Goal: Task Accomplishment & Management: Complete application form

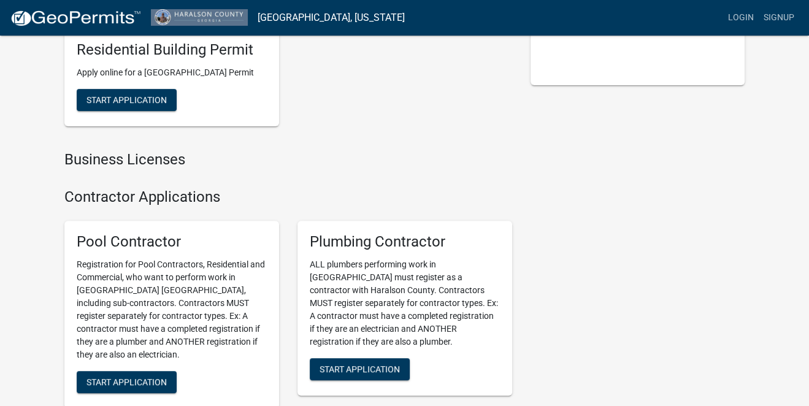
scroll to position [184, 0]
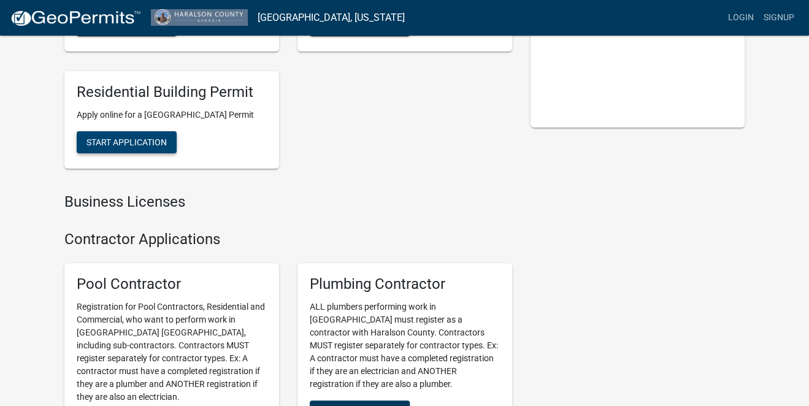
click at [139, 147] on span "Start Application" at bounding box center [127, 142] width 80 height 10
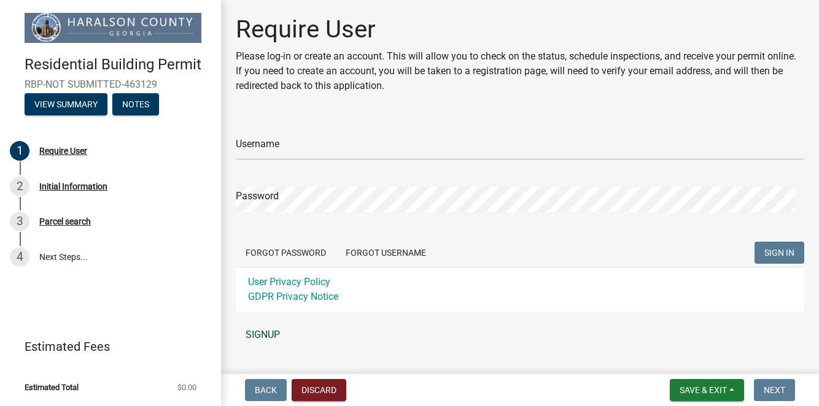
click at [255, 333] on link "SIGNUP" at bounding box center [520, 335] width 568 height 25
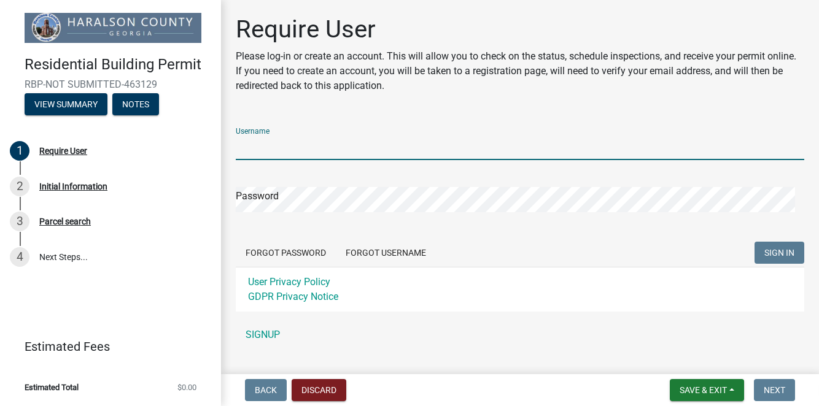
click at [285, 144] on input "Username" at bounding box center [520, 147] width 568 height 25
type input "Rs59"
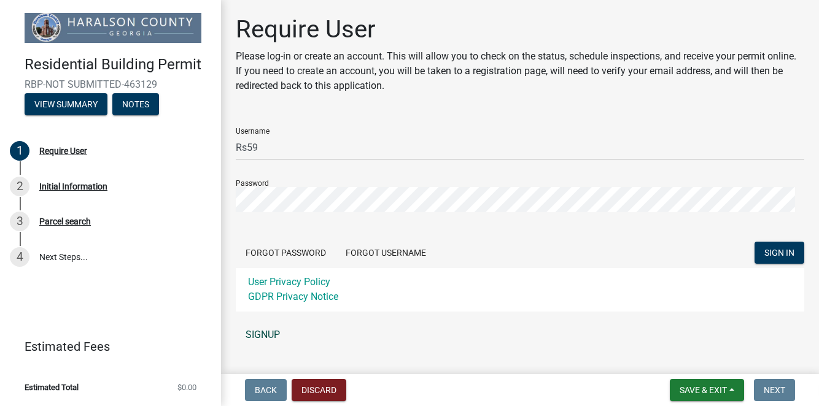
click at [264, 330] on link "SIGNUP" at bounding box center [520, 335] width 568 height 25
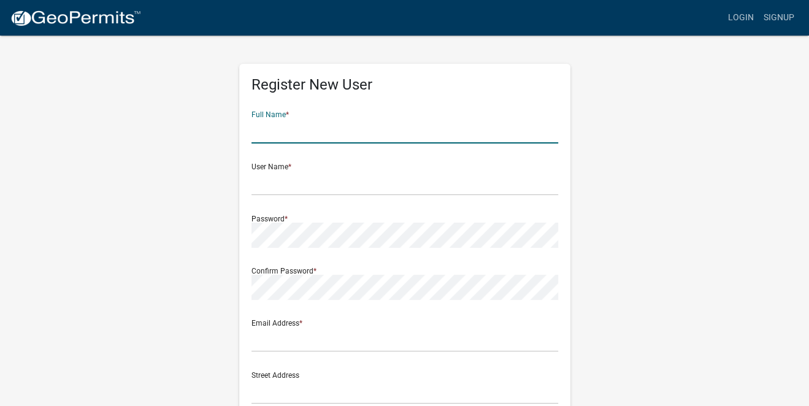
click at [269, 126] on input "text" at bounding box center [405, 130] width 307 height 25
type input "[PERSON_NAME]"
type input "1380 [PERSON_NAME] RD"
type input "[DEMOGRAPHIC_DATA]"
type input "GA"
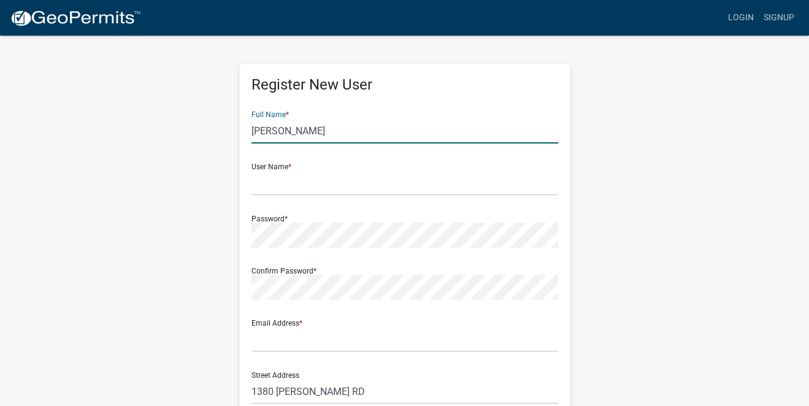
type input "30179"
type input "7705856934"
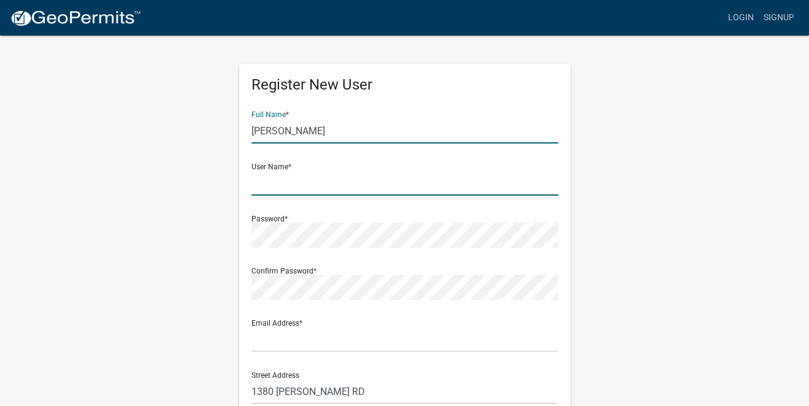
click at [279, 188] on input "text" at bounding box center [405, 183] width 307 height 25
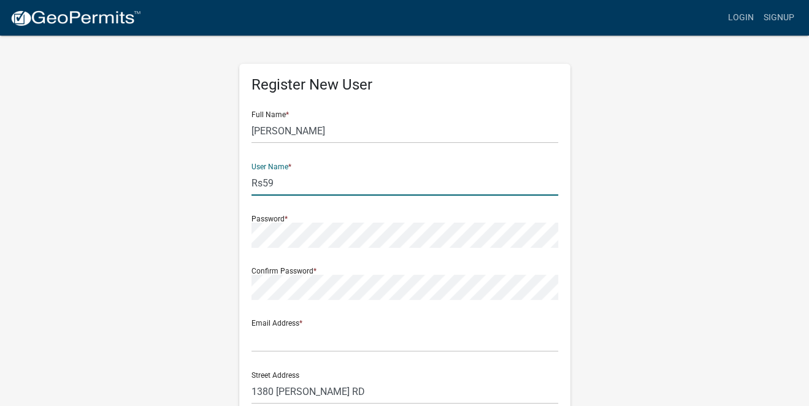
type input "Rs59"
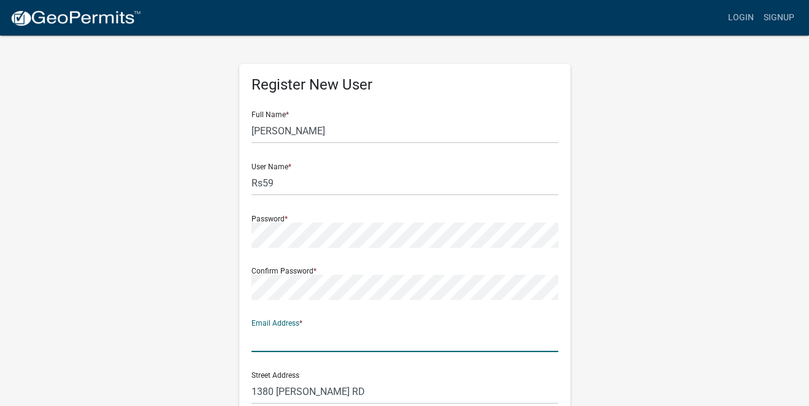
click at [295, 343] on input "text" at bounding box center [405, 339] width 307 height 25
type input "[EMAIL_ADDRESS][DOMAIN_NAME]"
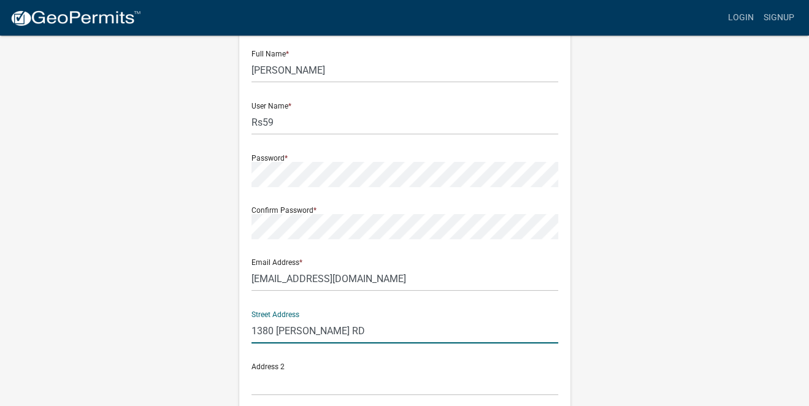
drag, startPoint x: 372, startPoint y: 331, endPoint x: 240, endPoint y: 323, distance: 132.8
click at [240, 323] on div "Register New User Full Name * [PERSON_NAME] User Name * Rs59 Password * Confirm…" at bounding box center [404, 296] width 331 height 586
click at [366, 369] on div "Address 2" at bounding box center [405, 374] width 307 height 42
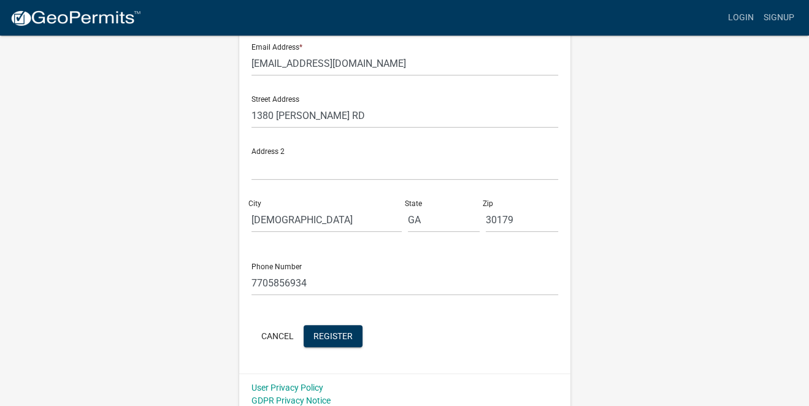
scroll to position [283, 0]
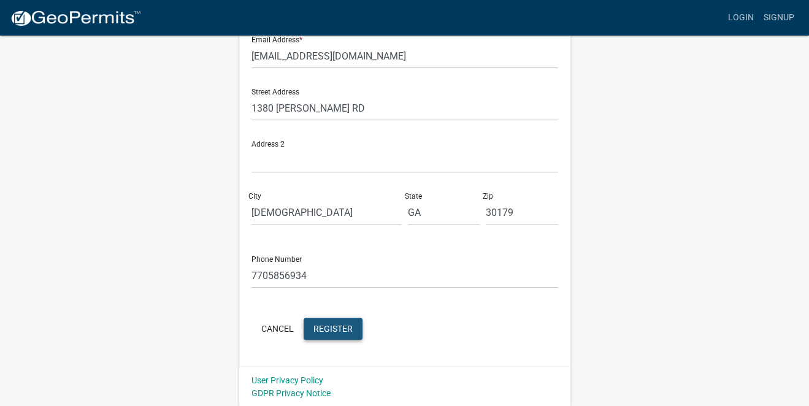
click at [328, 327] on span "Register" at bounding box center [333, 328] width 39 height 10
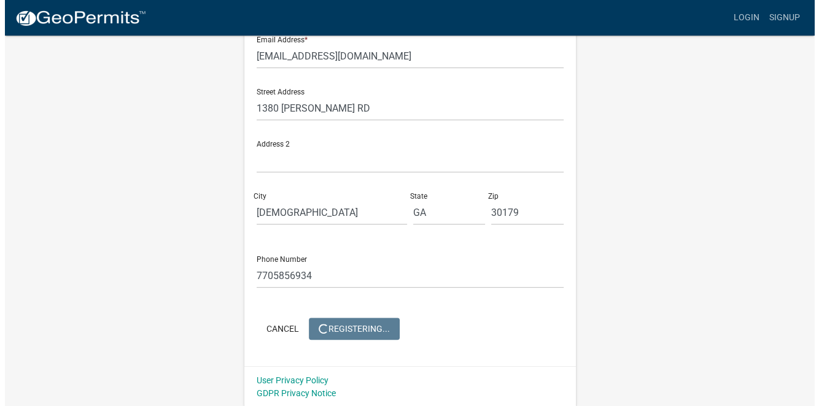
scroll to position [0, 0]
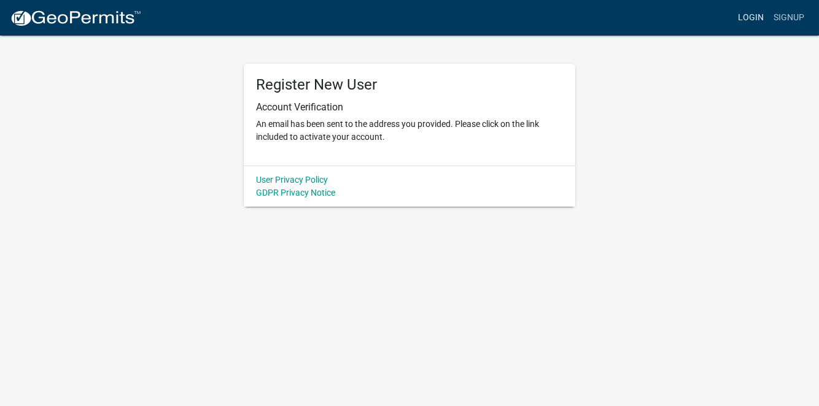
click at [751, 18] on link "Login" at bounding box center [751, 17] width 36 height 23
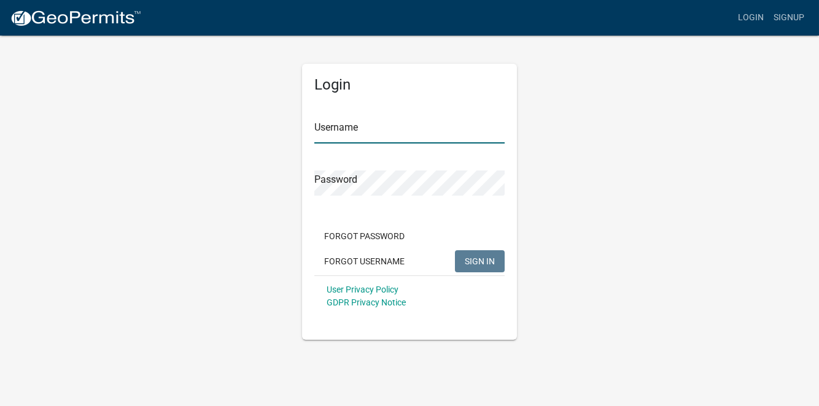
type input "Rs59"
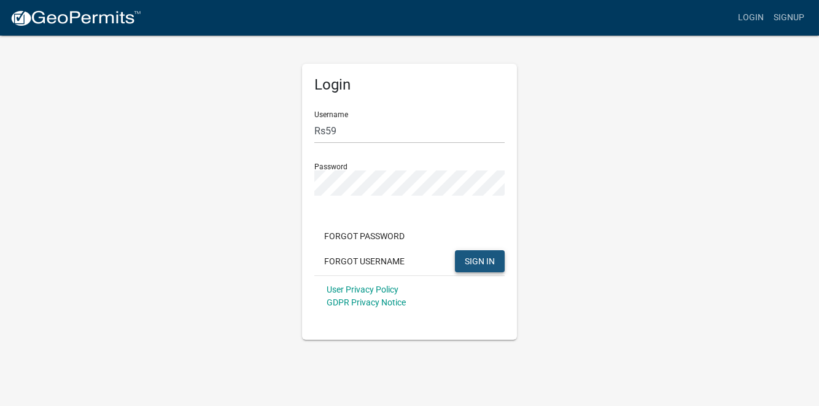
click at [482, 260] on span "SIGN IN" at bounding box center [480, 261] width 30 height 10
click at [476, 258] on span "SIGN IN" at bounding box center [480, 261] width 30 height 10
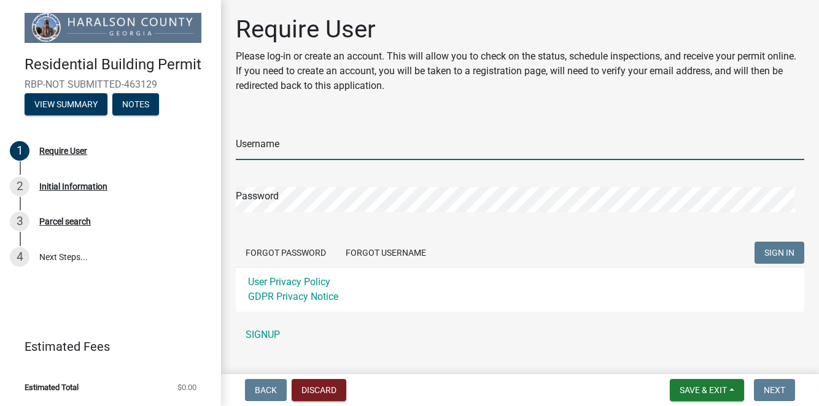
type input "Rs59"
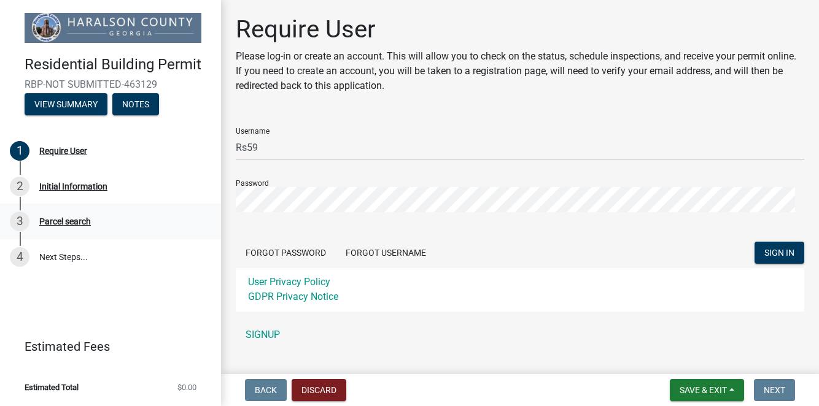
click at [57, 222] on div "Parcel search" at bounding box center [65, 221] width 52 height 9
click at [90, 105] on button "View Summary" at bounding box center [66, 104] width 83 height 22
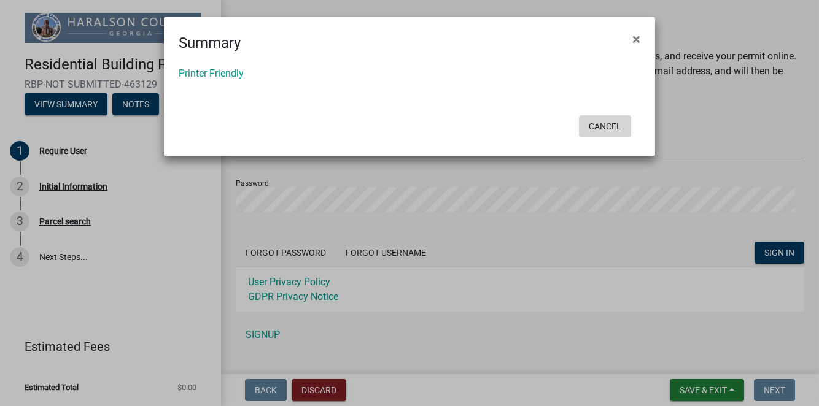
click at [598, 125] on button "Cancel" at bounding box center [605, 126] width 52 height 22
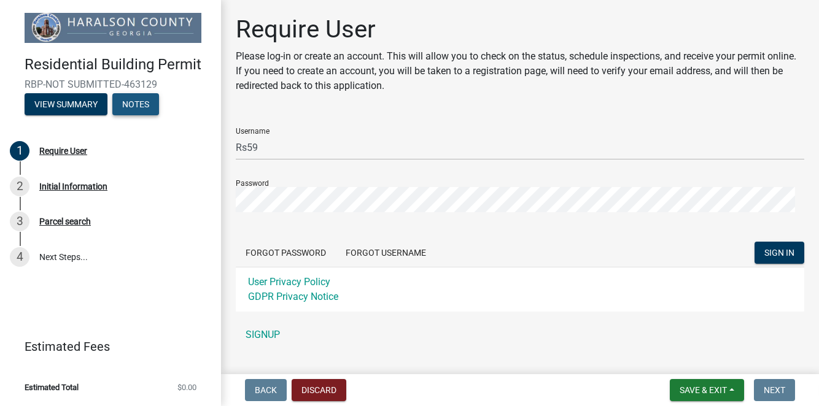
click at [144, 102] on button "Notes" at bounding box center [135, 104] width 47 height 22
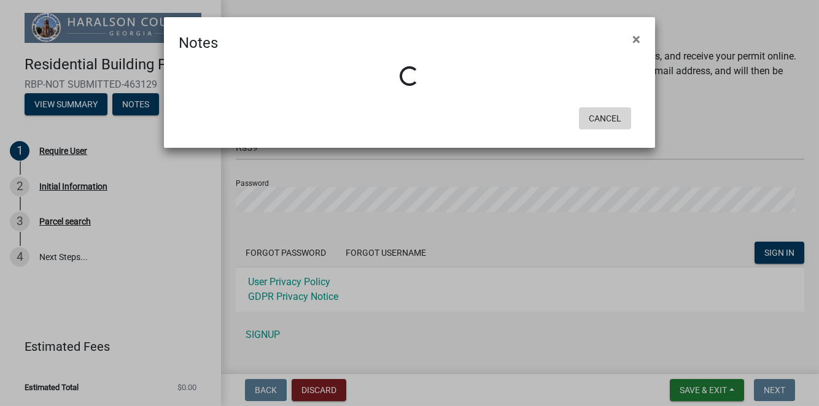
click at [590, 118] on button "Cancel" at bounding box center [605, 118] width 52 height 22
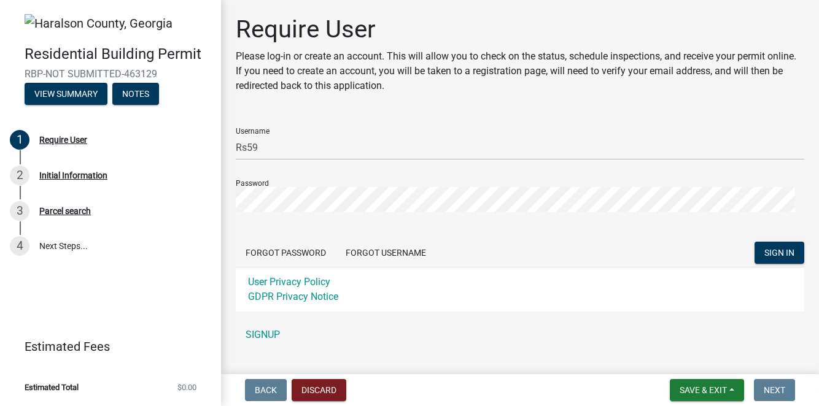
scroll to position [25, 0]
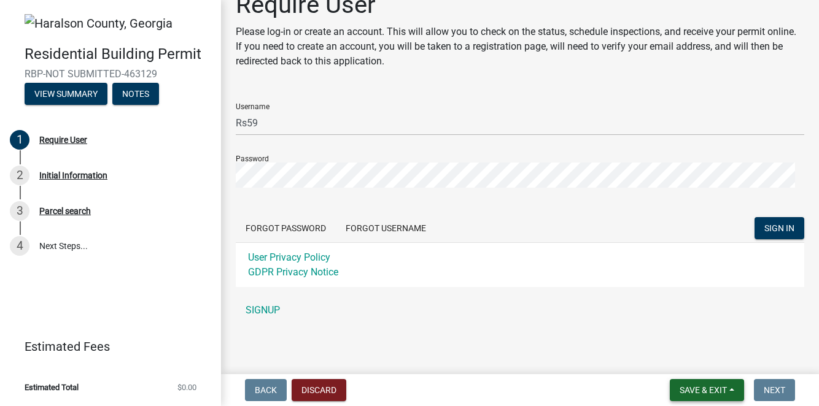
click at [706, 387] on span "Save & Exit" at bounding box center [702, 390] width 47 height 10
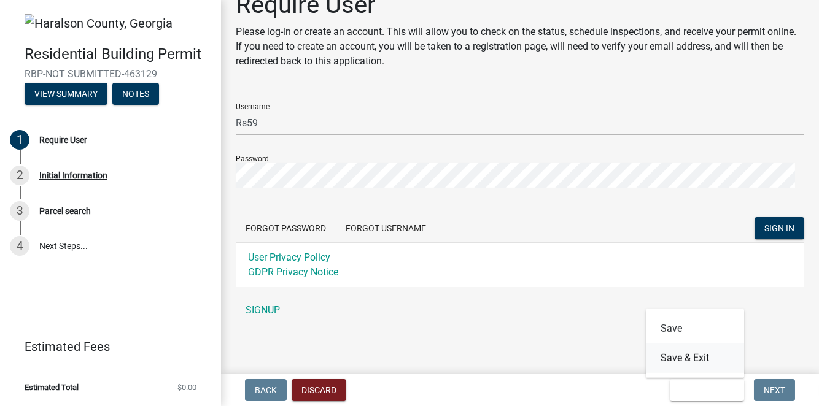
click at [688, 361] on button "Save & Exit" at bounding box center [695, 358] width 98 height 29
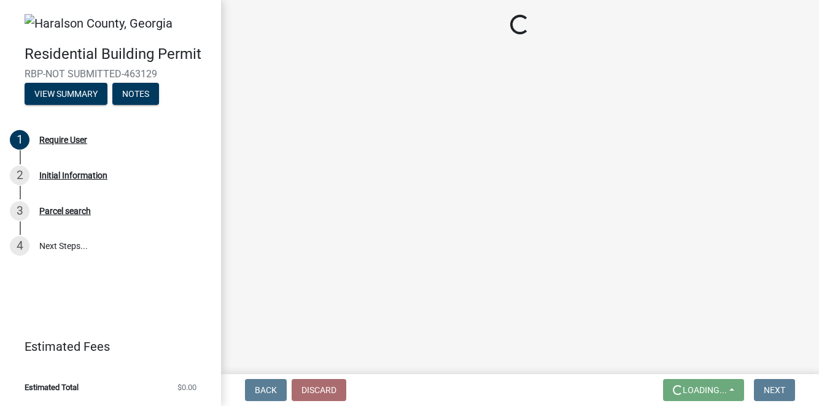
scroll to position [0, 0]
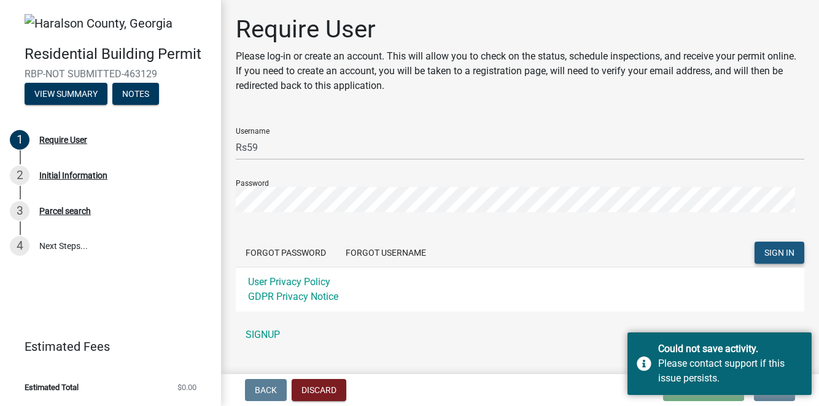
click at [764, 251] on span "SIGN IN" at bounding box center [779, 252] width 30 height 10
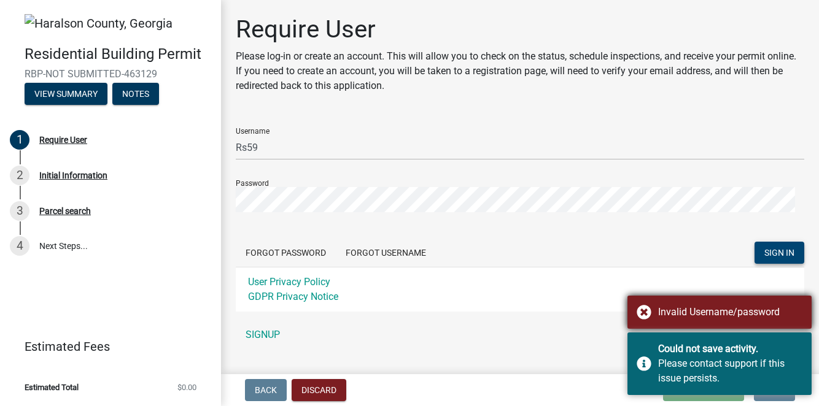
click at [640, 310] on div "Invalid Username/password" at bounding box center [719, 312] width 184 height 33
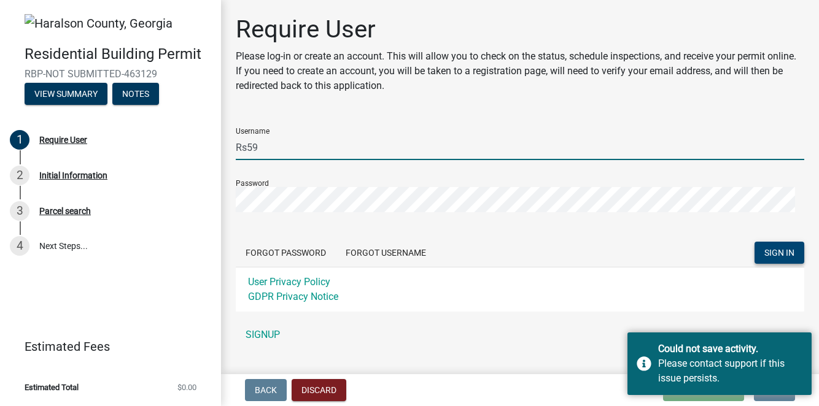
click at [282, 145] on input "Rs59" at bounding box center [520, 147] width 568 height 25
type input "[EMAIL_ADDRESS][DOMAIN_NAME]"
click at [754, 242] on button "SIGN IN" at bounding box center [779, 253] width 50 height 22
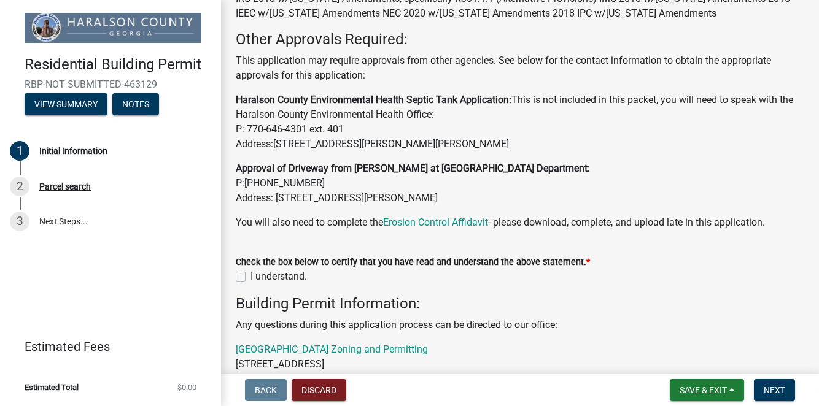
scroll to position [122, 0]
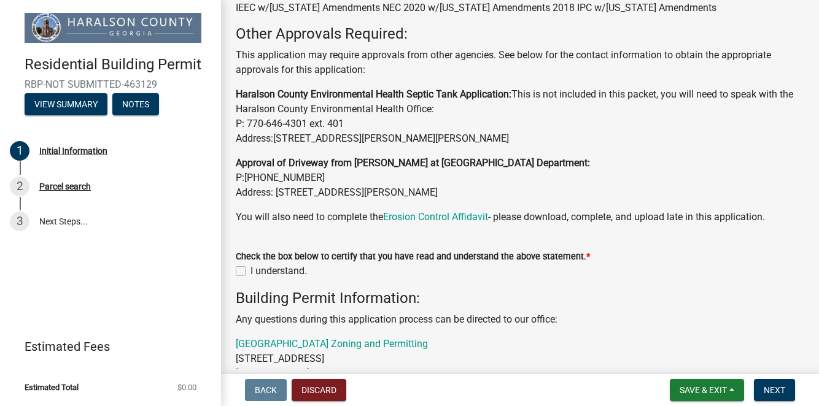
click at [250, 268] on label "I understand." at bounding box center [278, 271] width 56 height 15
click at [250, 268] on input "I understand." at bounding box center [254, 268] width 8 height 8
checkbox input "true"
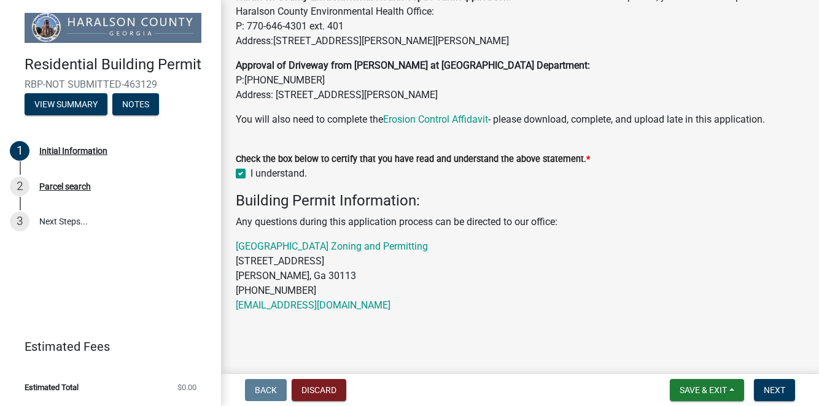
scroll to position [220, 0]
click at [710, 390] on span "Save & Exit" at bounding box center [702, 390] width 47 height 10
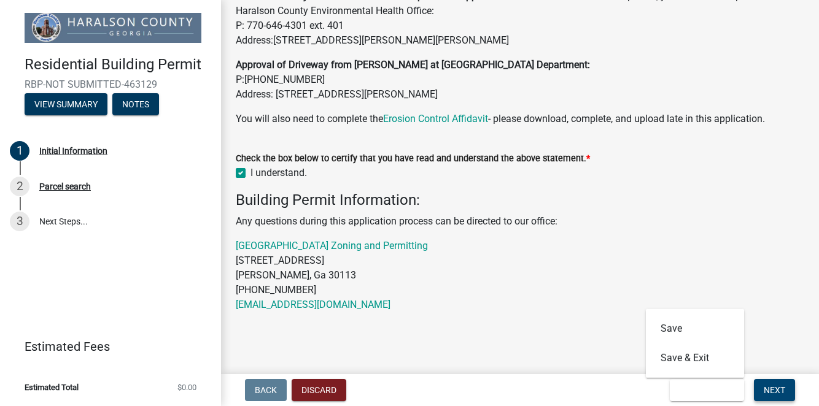
click at [772, 391] on span "Next" at bounding box center [773, 390] width 21 height 10
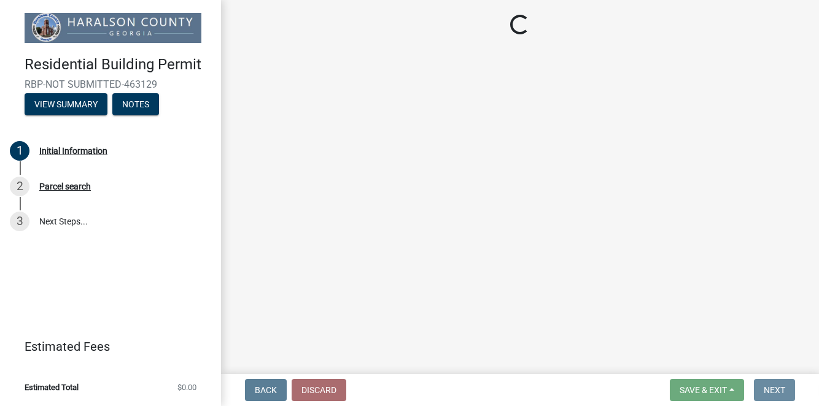
scroll to position [0, 0]
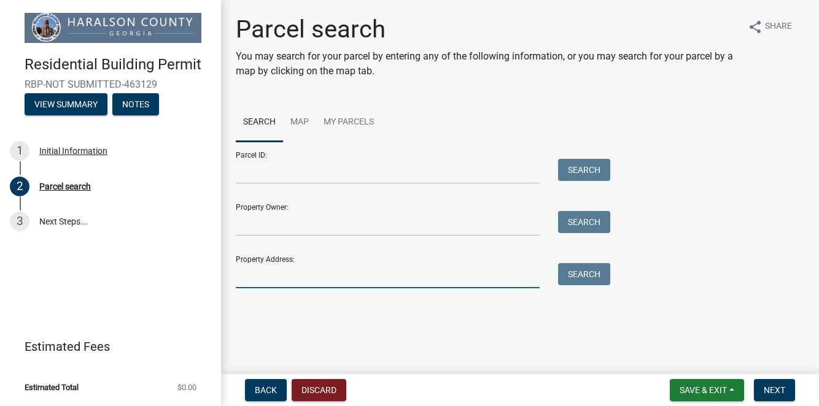
click at [257, 279] on input "Property Address:" at bounding box center [388, 275] width 304 height 25
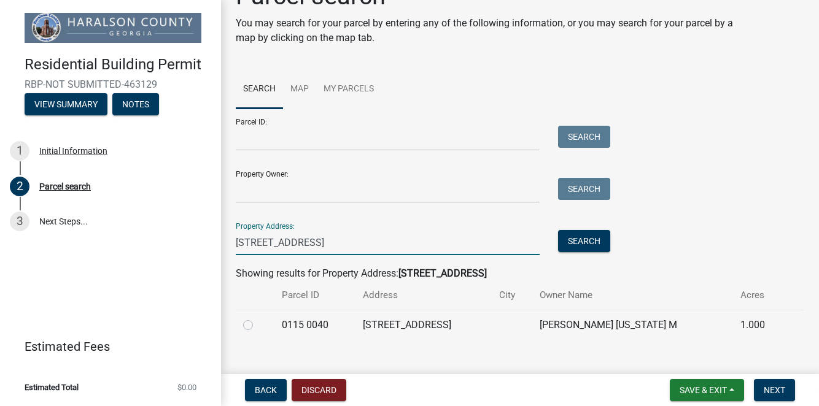
scroll to position [50, 0]
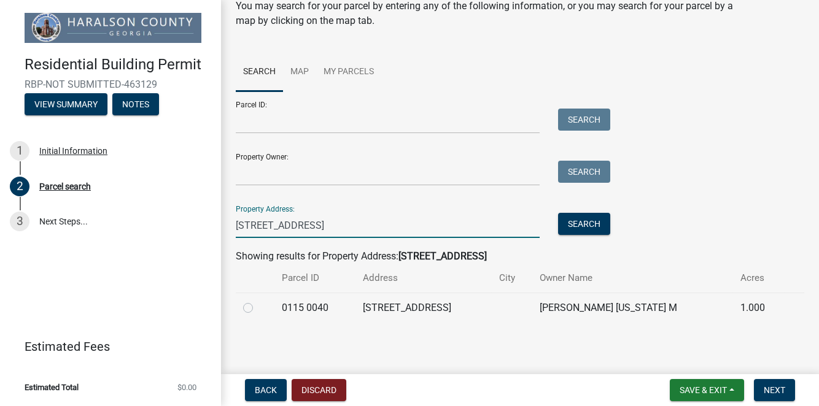
type input "[STREET_ADDRESS]"
click at [258, 301] on label at bounding box center [258, 301] width 0 height 0
click at [258, 306] on 0040 "radio" at bounding box center [262, 305] width 8 height 8
radio 0040 "true"
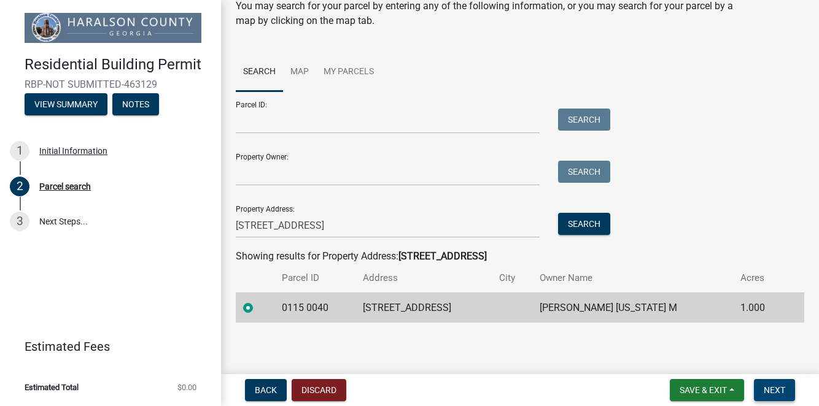
click at [774, 387] on span "Next" at bounding box center [773, 390] width 21 height 10
click at [779, 388] on span "Next" at bounding box center [773, 390] width 21 height 10
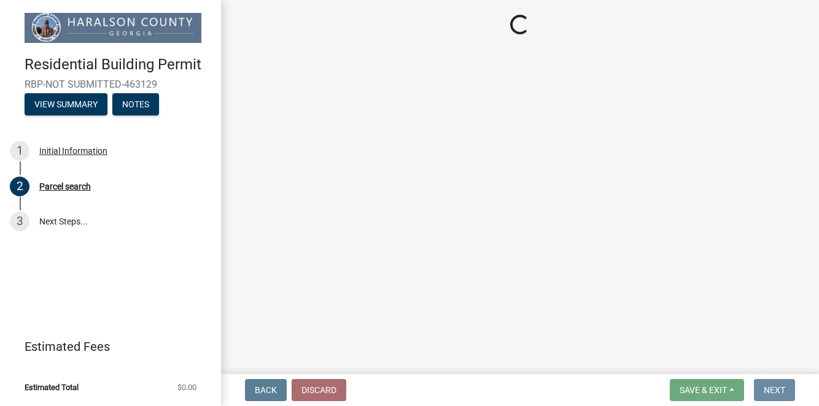
scroll to position [0, 0]
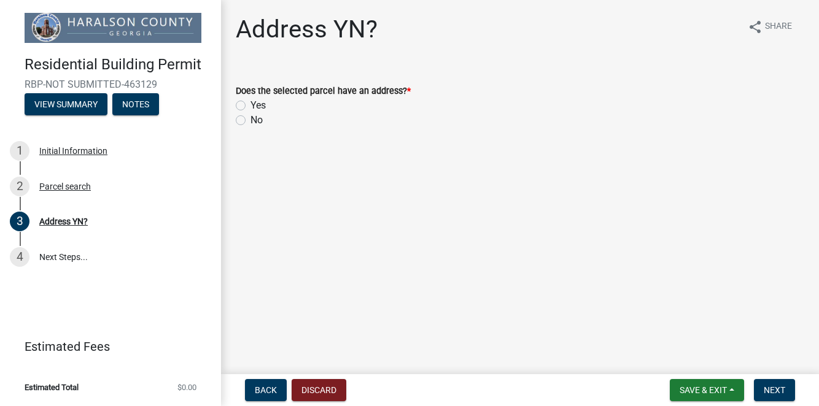
click at [250, 102] on label "Yes" at bounding box center [257, 105] width 15 height 15
click at [250, 102] on input "Yes" at bounding box center [254, 102] width 8 height 8
radio input "true"
click at [771, 390] on span "Next" at bounding box center [773, 390] width 21 height 10
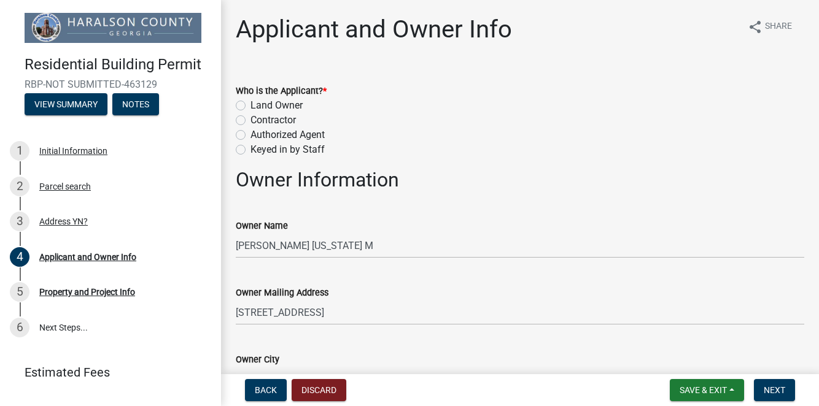
click at [250, 119] on label "Contractor" at bounding box center [272, 120] width 45 height 15
click at [250, 119] on input "Contractor" at bounding box center [254, 117] width 8 height 8
radio input "true"
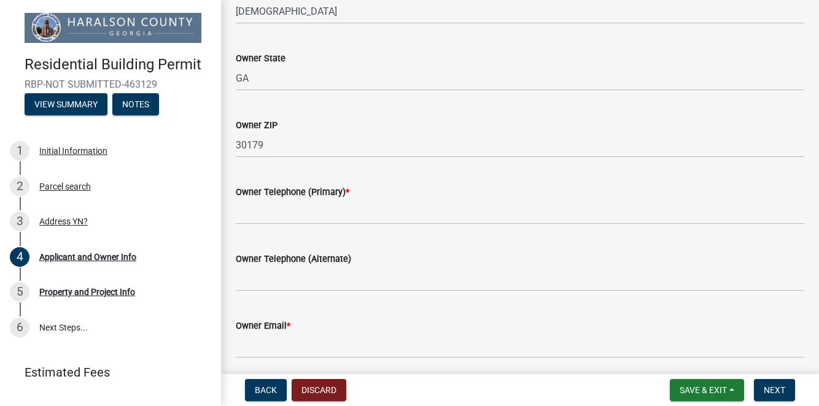
scroll to position [430, 0]
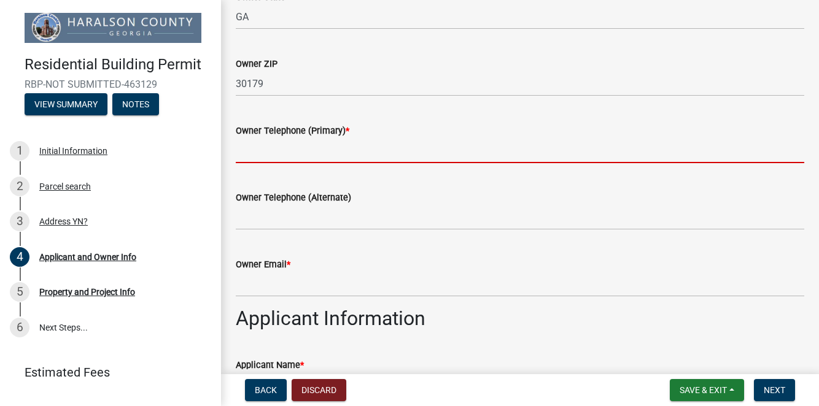
click at [270, 154] on input "Owner Telephone (Primary) *" at bounding box center [520, 150] width 568 height 25
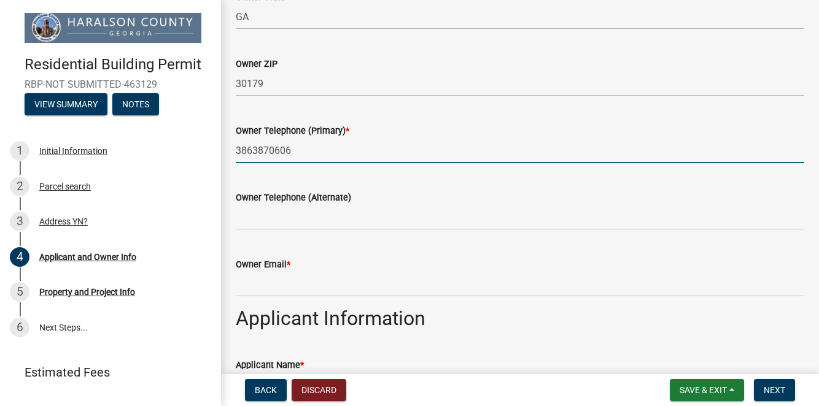
type input "3863870606"
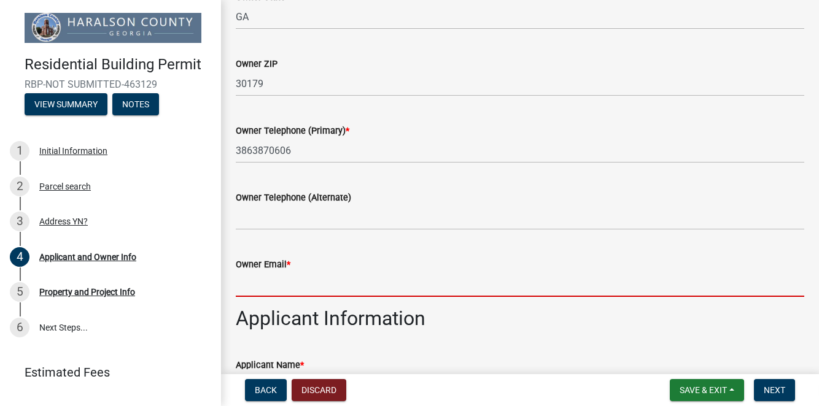
click at [312, 283] on input "Owner Email *" at bounding box center [520, 284] width 568 height 25
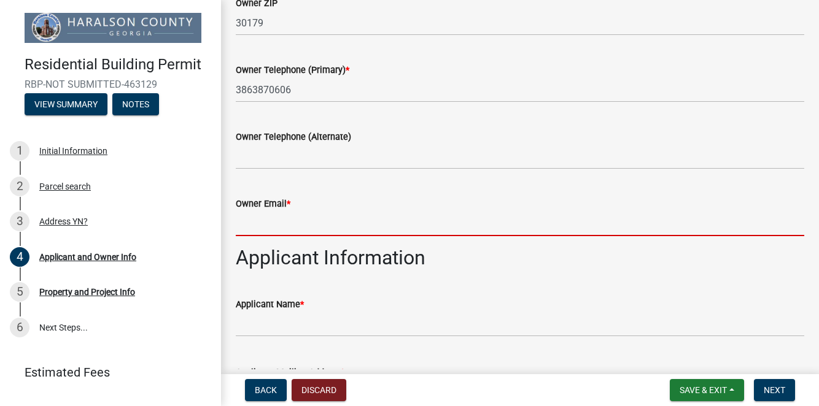
click at [275, 223] on input "Owner Email *" at bounding box center [520, 223] width 568 height 25
type input "[EMAIL_ADDRESS][DOMAIN_NAME]"
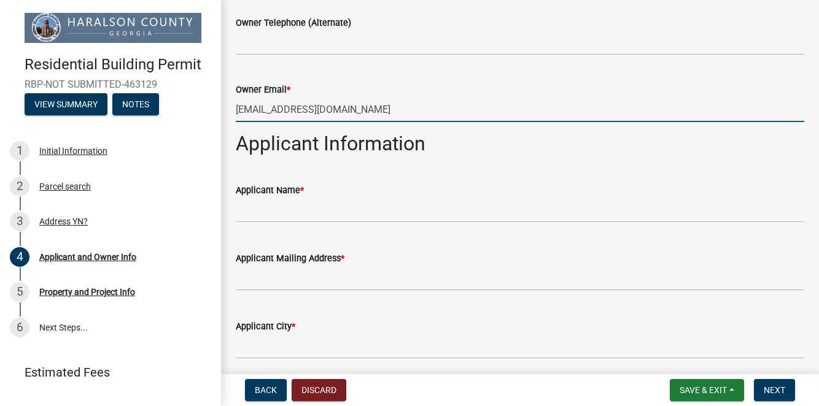
scroll to position [613, 0]
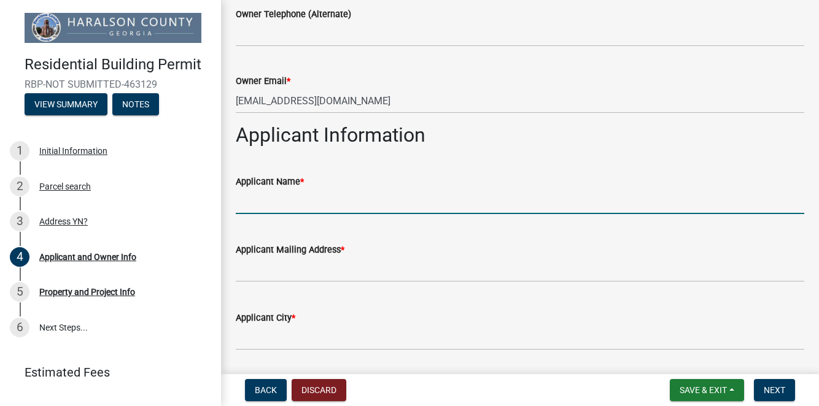
click at [287, 199] on input "Applicant Name *" at bounding box center [520, 201] width 568 height 25
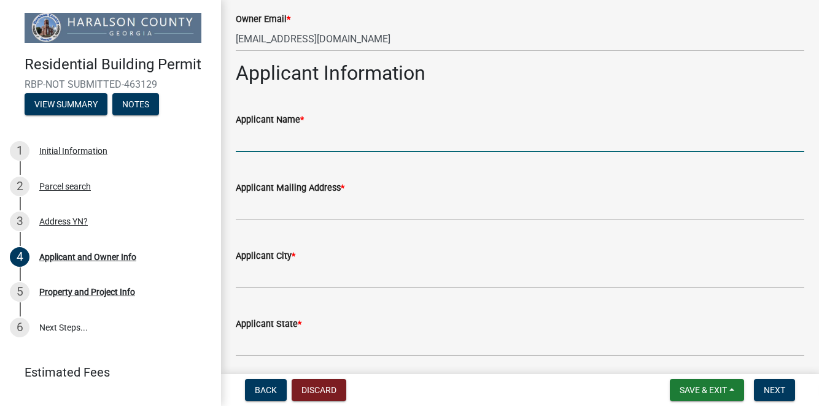
click at [279, 131] on input "Applicant Name *" at bounding box center [520, 139] width 568 height 25
type input "[PERSON_NAME]"
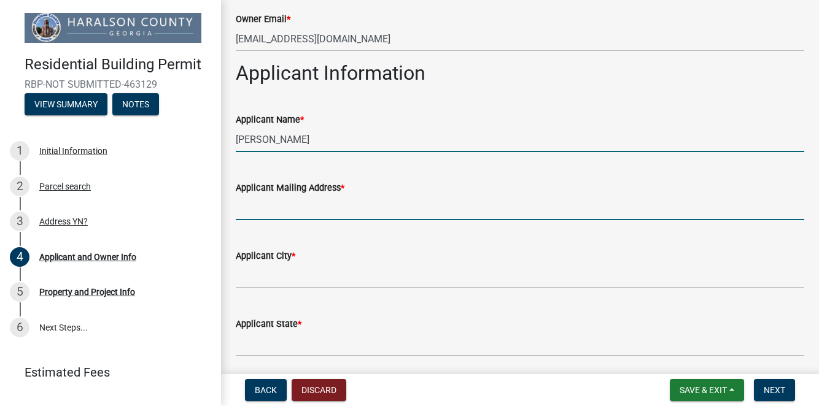
click at [273, 210] on input "Applicant Mailing Address *" at bounding box center [520, 207] width 568 height 25
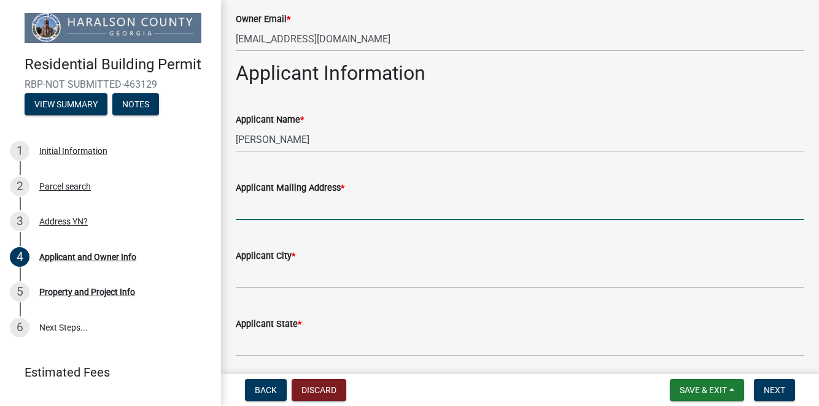
type input "1380 [PERSON_NAME] RD"
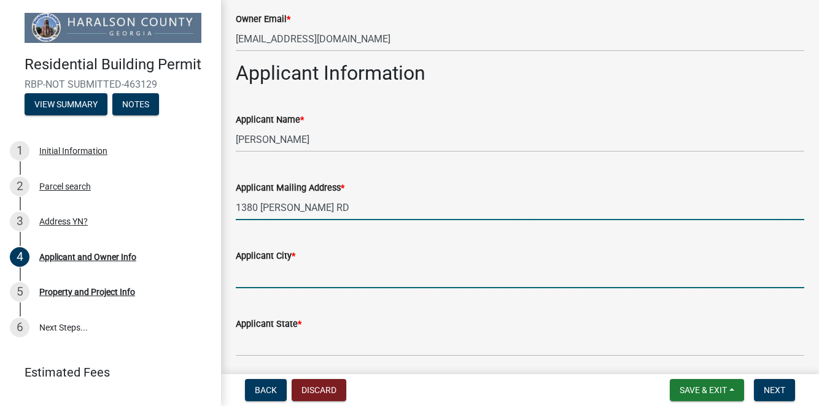
type input "[DEMOGRAPHIC_DATA]"
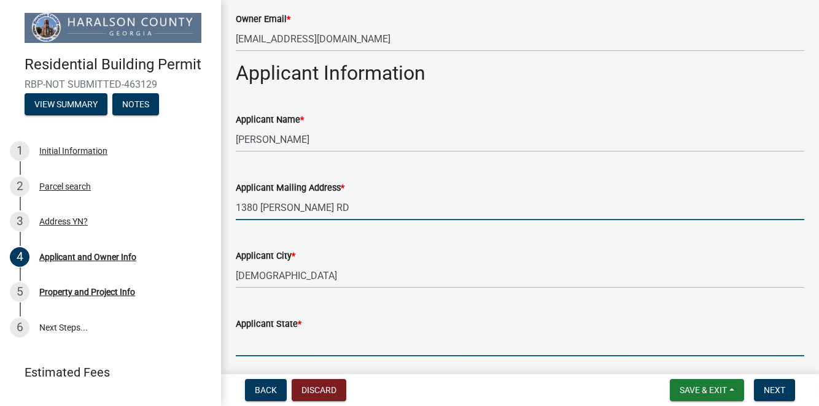
type input "GA"
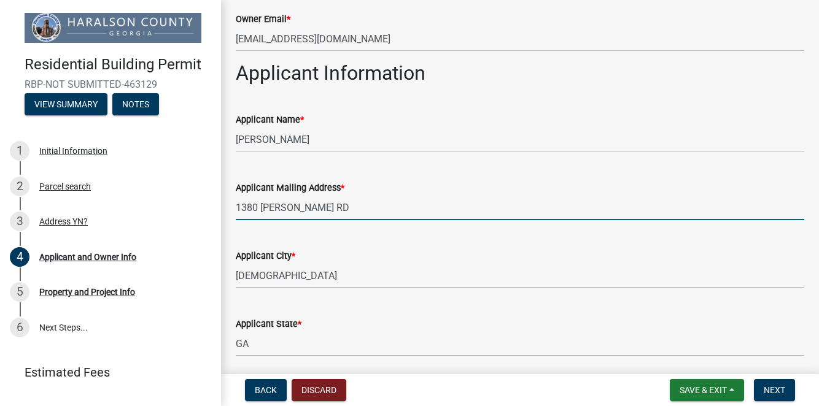
type input "30179"
type input "7705856934"
type input "[EMAIL_ADDRESS][DOMAIN_NAME]"
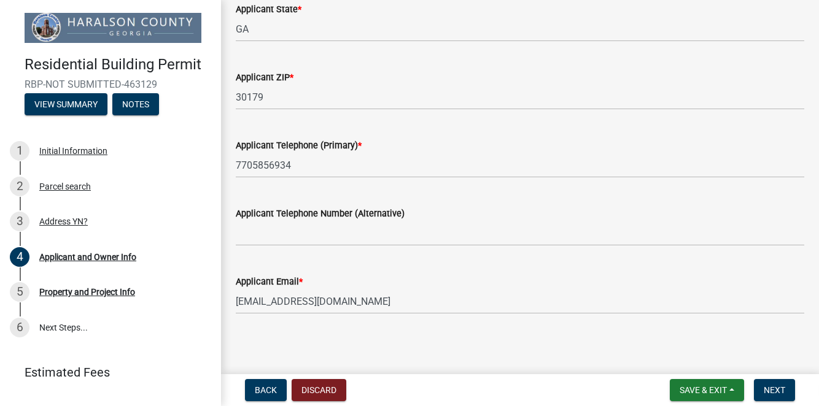
scroll to position [992, 0]
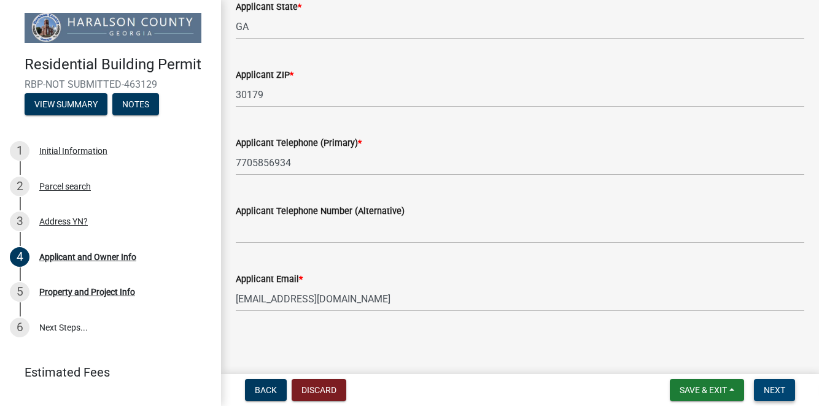
click at [774, 388] on span "Next" at bounding box center [773, 390] width 21 height 10
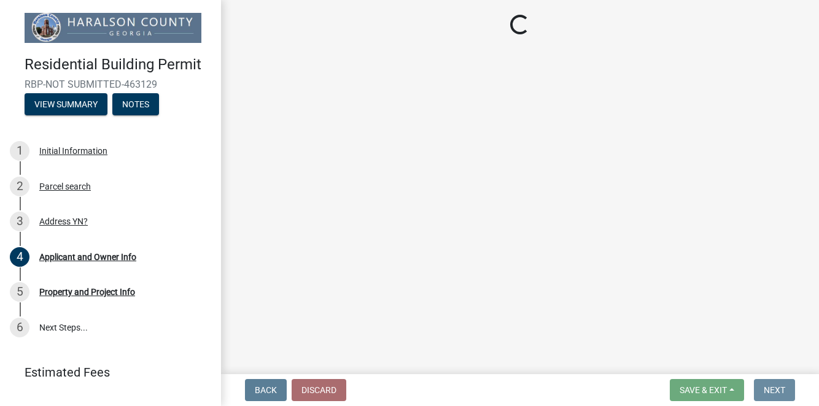
scroll to position [0, 0]
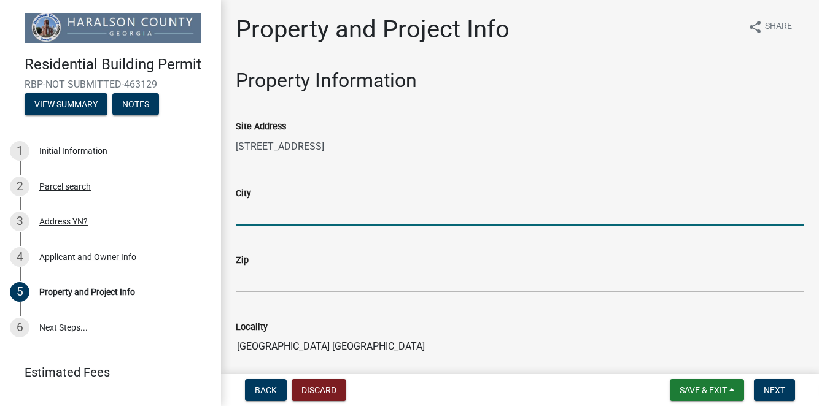
click at [291, 209] on input "City" at bounding box center [520, 213] width 568 height 25
type input "[DEMOGRAPHIC_DATA]"
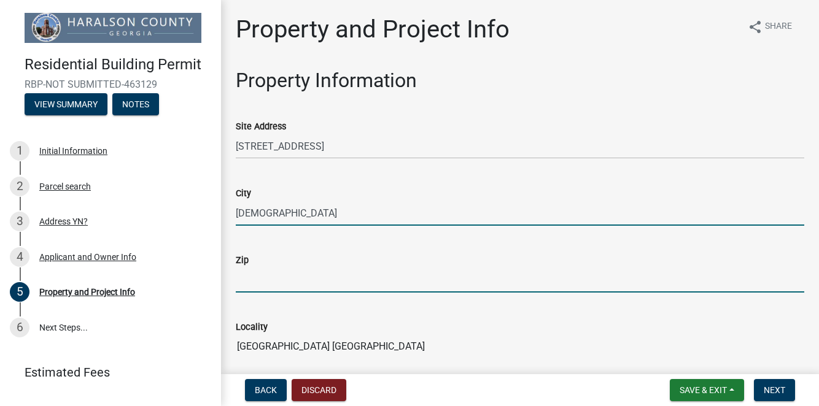
type input "30179"
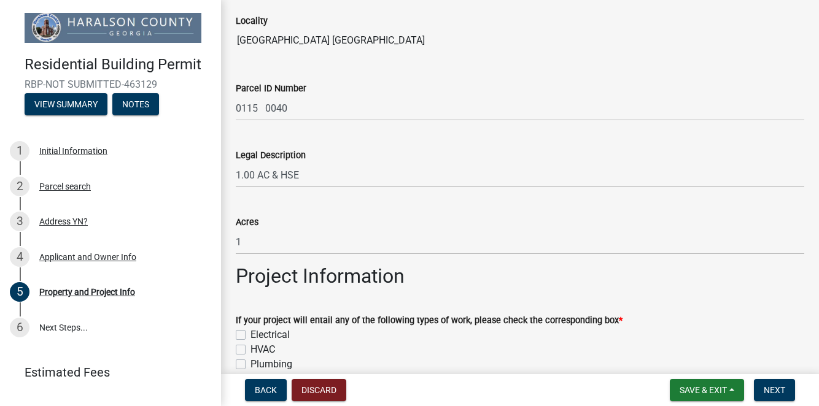
scroll to position [430, 0]
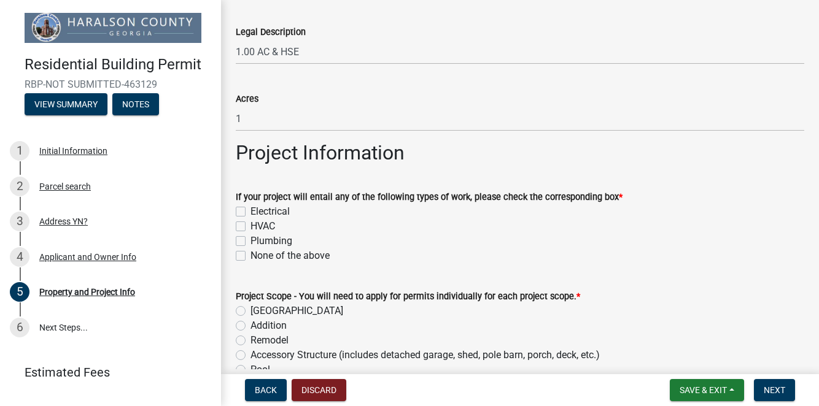
click at [250, 255] on label "None of the above" at bounding box center [289, 256] width 79 height 15
click at [250, 255] on input "None of the above" at bounding box center [254, 253] width 8 height 8
checkbox input "true"
checkbox input "false"
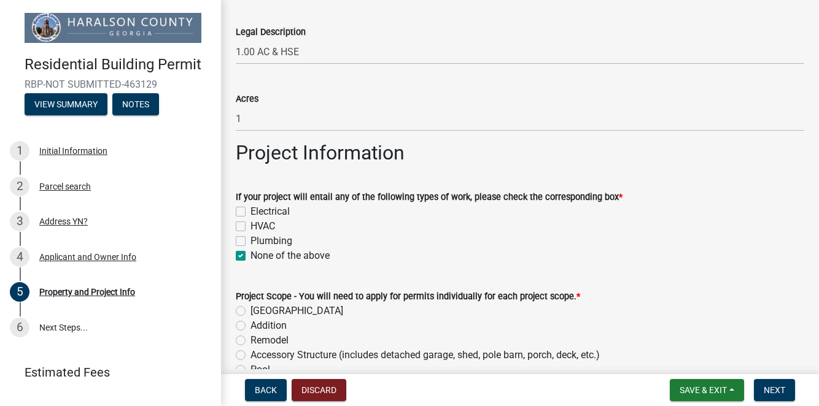
checkbox input "false"
checkbox input "true"
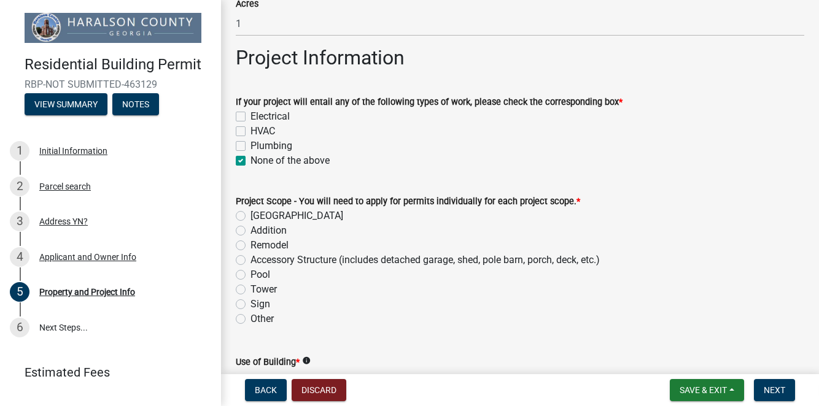
scroll to position [552, 0]
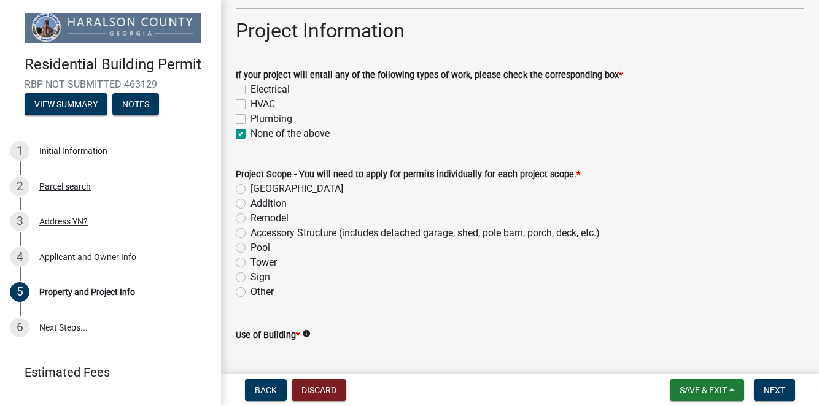
click at [250, 231] on label "Accessory Structure (includes detached garage, shed, pole barn, porch, deck, et…" at bounding box center [424, 233] width 349 height 15
click at [250, 231] on input "Accessory Structure (includes detached garage, shed, pole barn, porch, deck, et…" at bounding box center [254, 230] width 8 height 8
radio input "true"
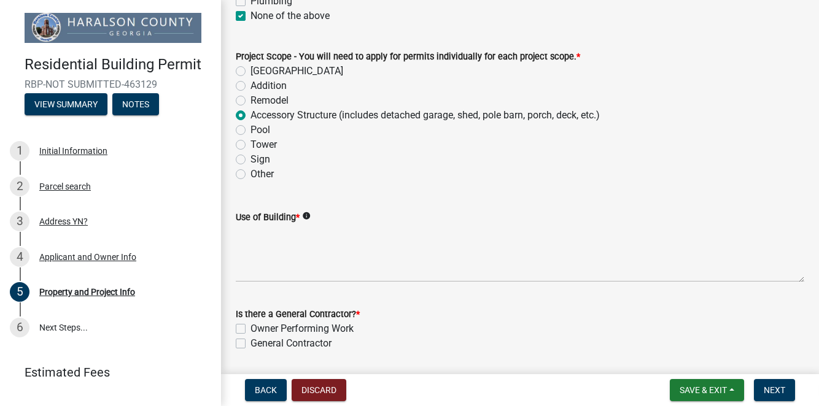
scroll to position [675, 0]
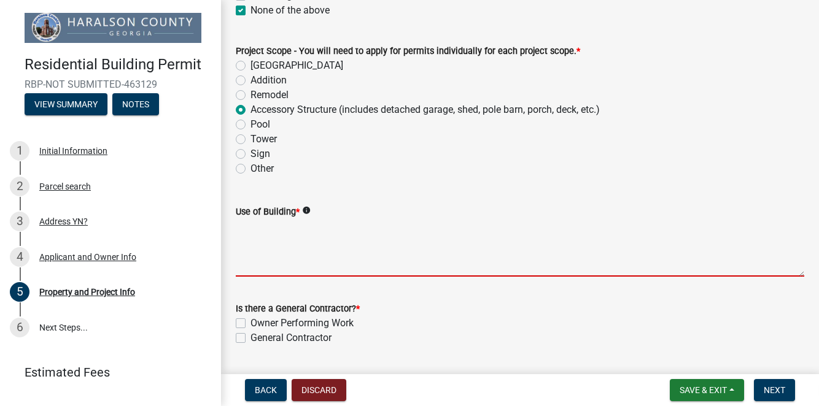
click at [268, 267] on textarea "Use of Building *" at bounding box center [520, 248] width 568 height 58
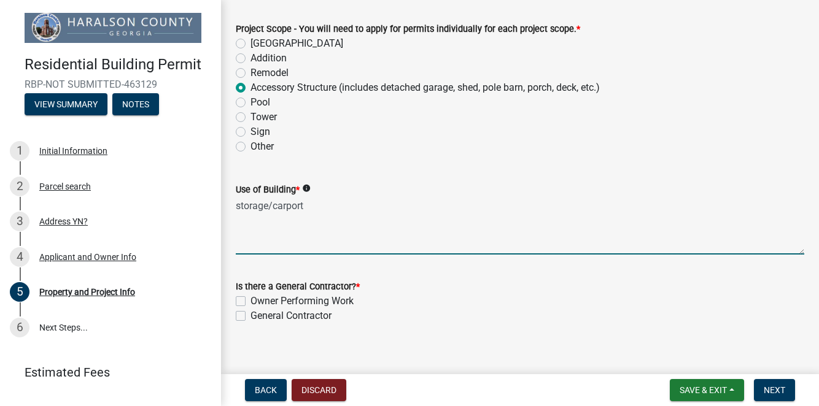
scroll to position [708, 0]
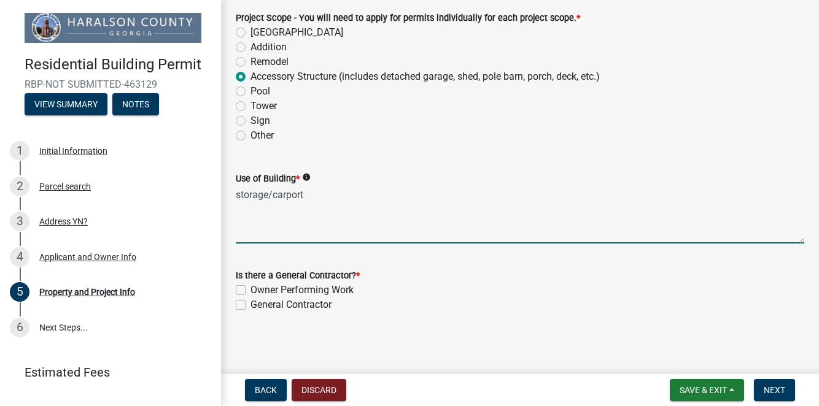
type textarea "storage/carport"
click at [250, 288] on label "Owner Performing Work" at bounding box center [301, 290] width 103 height 15
click at [250, 288] on input "Owner Performing Work" at bounding box center [254, 287] width 8 height 8
checkbox input "true"
checkbox input "false"
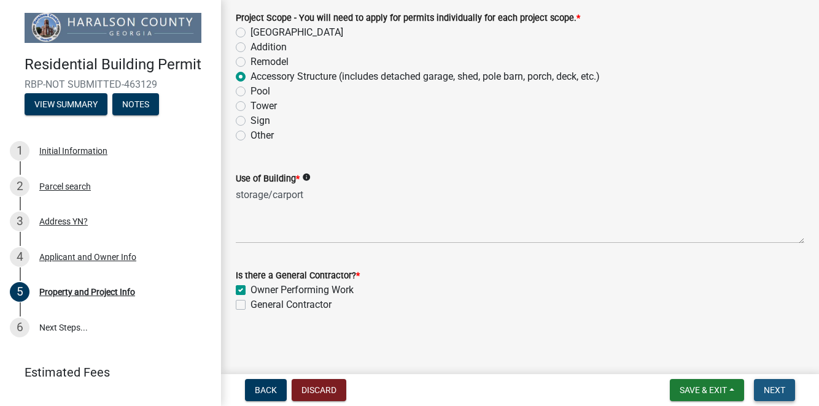
click at [779, 384] on button "Next" at bounding box center [774, 390] width 41 height 22
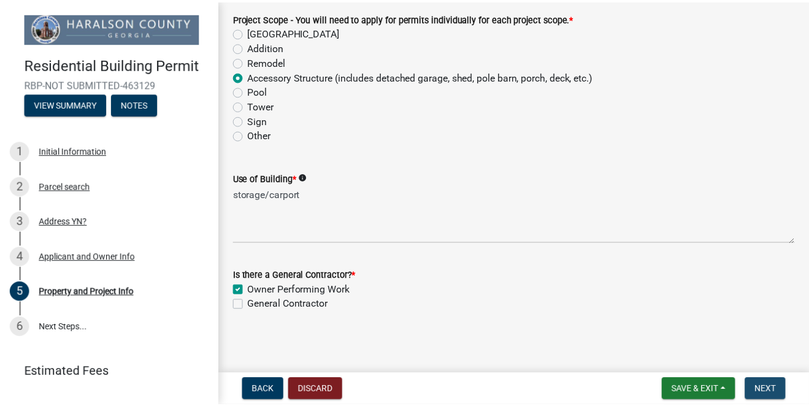
scroll to position [0, 0]
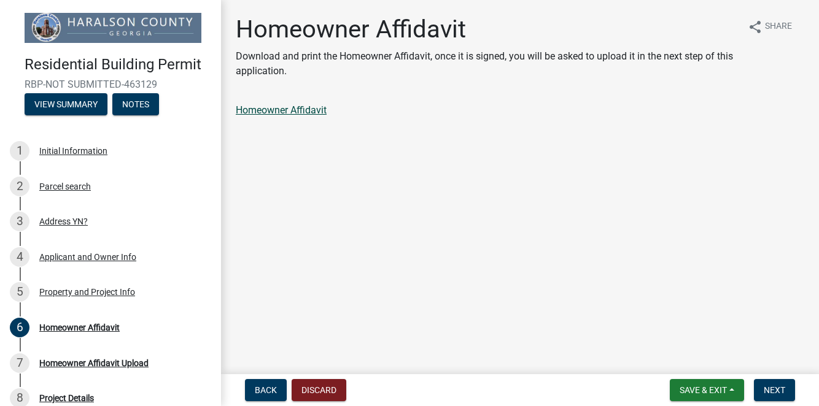
click at [291, 112] on link "Homeowner Affidavit" at bounding box center [281, 110] width 91 height 12
click at [25, 396] on div "8" at bounding box center [20, 398] width 20 height 20
click at [718, 389] on span "Save & Exit" at bounding box center [702, 390] width 47 height 10
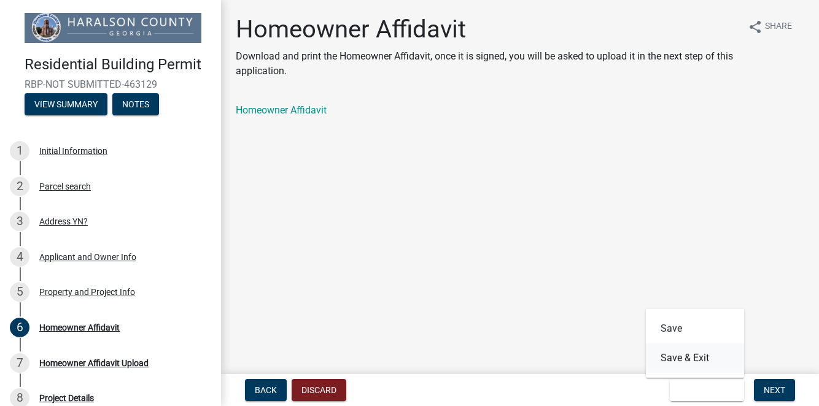
click at [701, 364] on button "Save & Exit" at bounding box center [695, 358] width 98 height 29
